Goal: Use online tool/utility: Utilize a website feature to perform a specific function

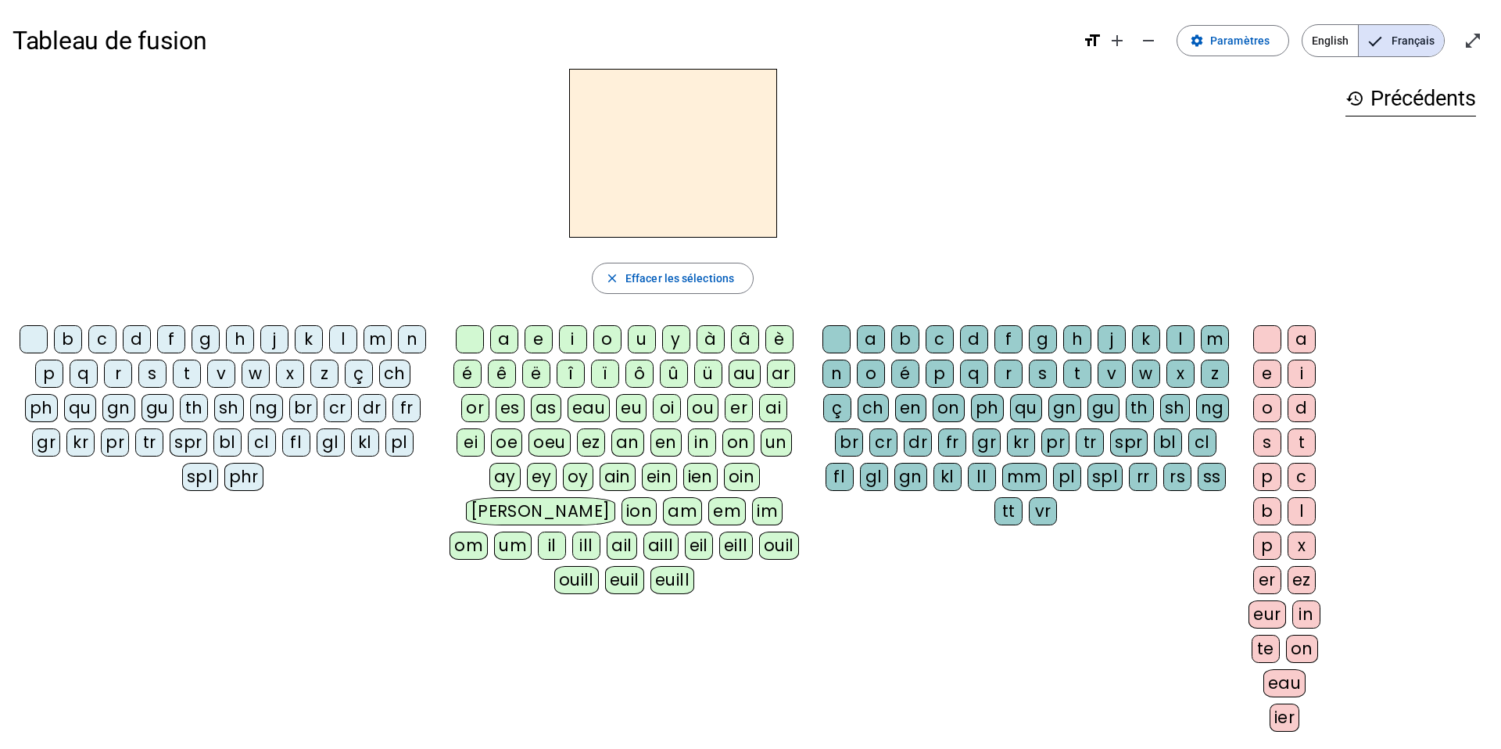
click at [346, 345] on div "l" at bounding box center [343, 339] width 28 height 28
click at [507, 347] on div "a" at bounding box center [504, 339] width 28 height 28
click at [1106, 377] on div "v" at bounding box center [1112, 374] width 28 height 28
click at [1271, 372] on div "e" at bounding box center [1267, 374] width 28 height 28
click at [210, 348] on div "g" at bounding box center [206, 339] width 28 height 28
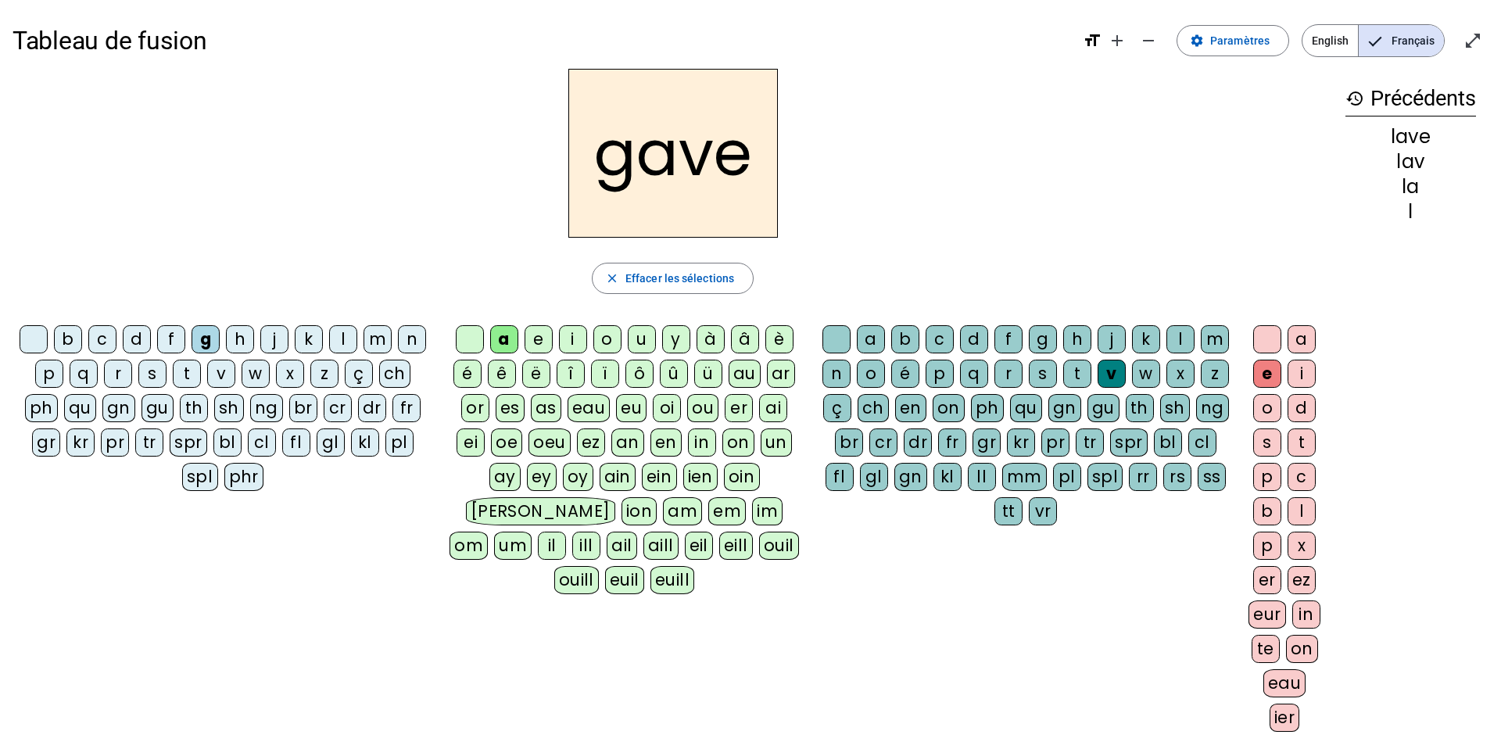
click at [49, 372] on div "p" at bounding box center [49, 374] width 28 height 28
click at [127, 373] on div "r" at bounding box center [118, 374] width 28 height 28
click at [1045, 369] on div "s" at bounding box center [1043, 374] width 28 height 28
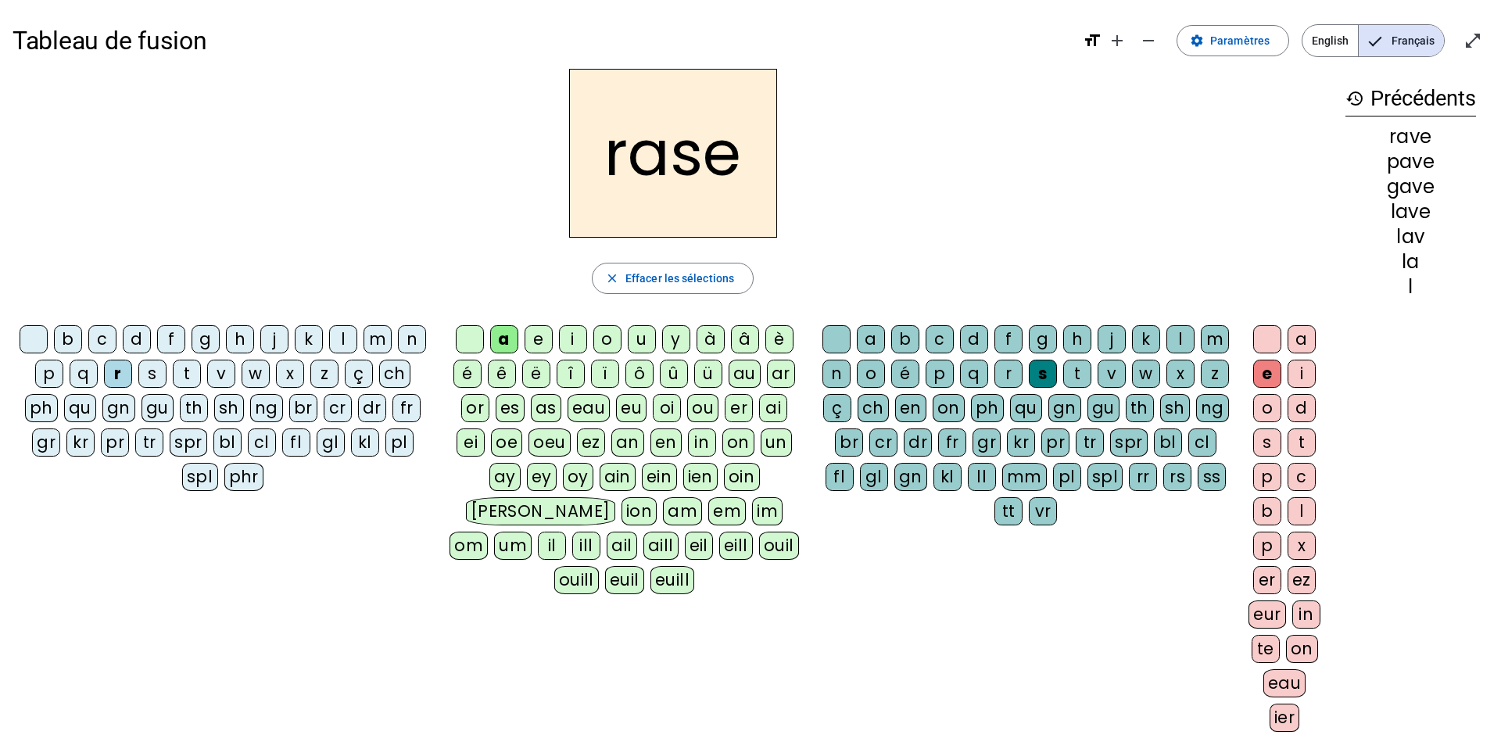
click at [106, 342] on div "c" at bounding box center [102, 339] width 28 height 28
click at [1117, 364] on div "v" at bounding box center [1112, 374] width 28 height 28
click at [220, 376] on div "v" at bounding box center [221, 374] width 28 height 28
click at [1042, 371] on div "s" at bounding box center [1043, 374] width 28 height 28
click at [68, 345] on div "b" at bounding box center [68, 339] width 28 height 28
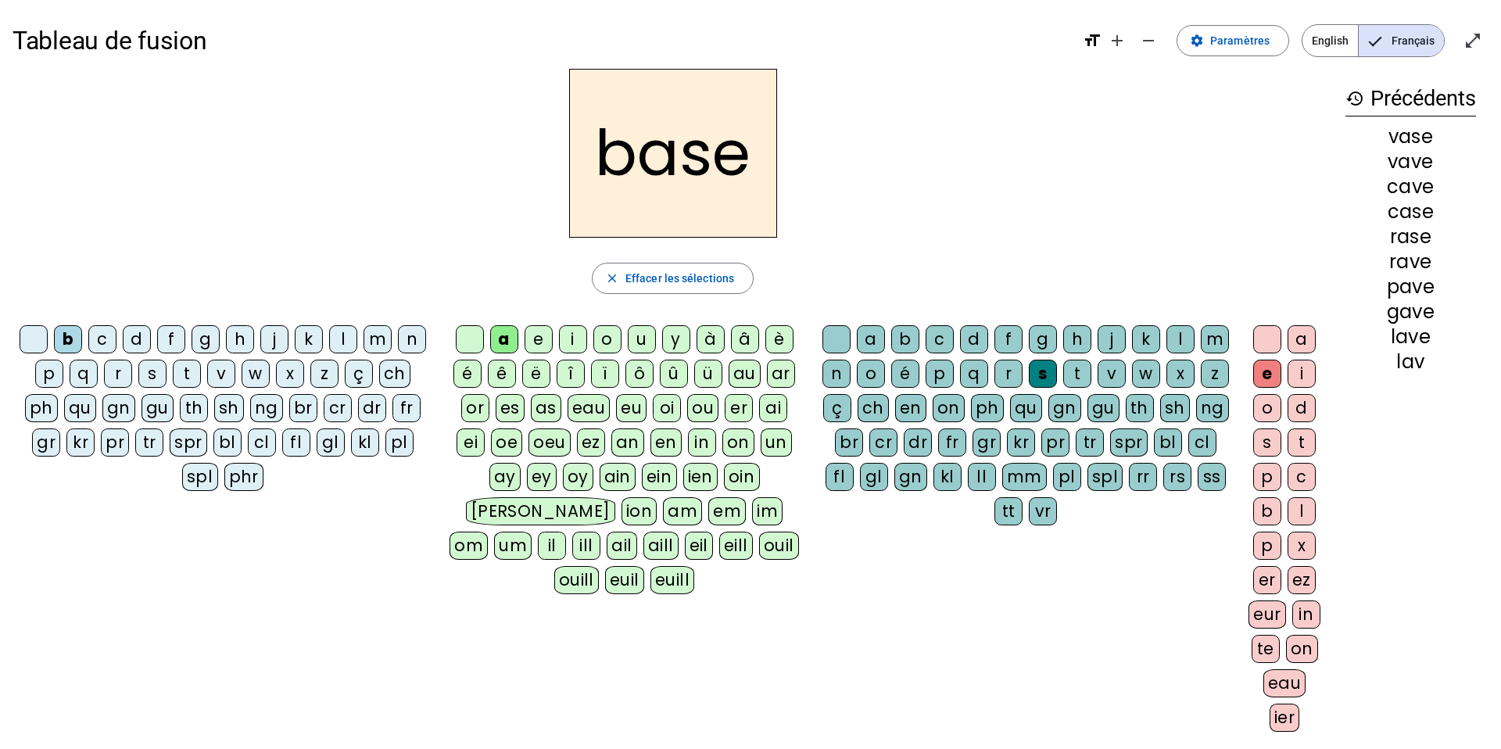
click at [579, 344] on div "i" at bounding box center [573, 339] width 28 height 28
click at [644, 346] on div "u" at bounding box center [642, 339] width 28 height 28
click at [120, 373] on div "r" at bounding box center [118, 374] width 28 height 28
click at [381, 336] on div "m" at bounding box center [378, 339] width 28 height 28
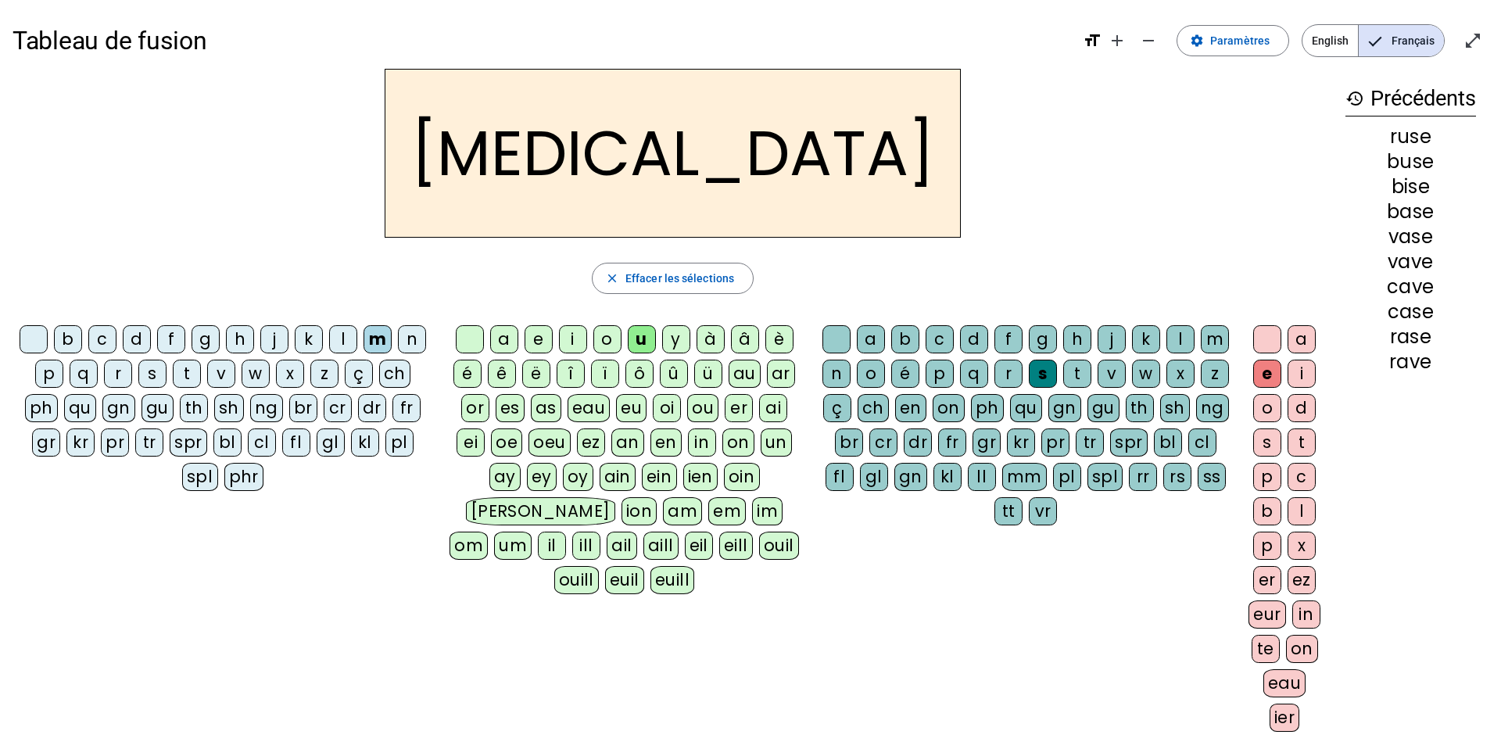
click at [575, 346] on div "i" at bounding box center [573, 339] width 28 height 28
